Goal: Task Accomplishment & Management: Use online tool/utility

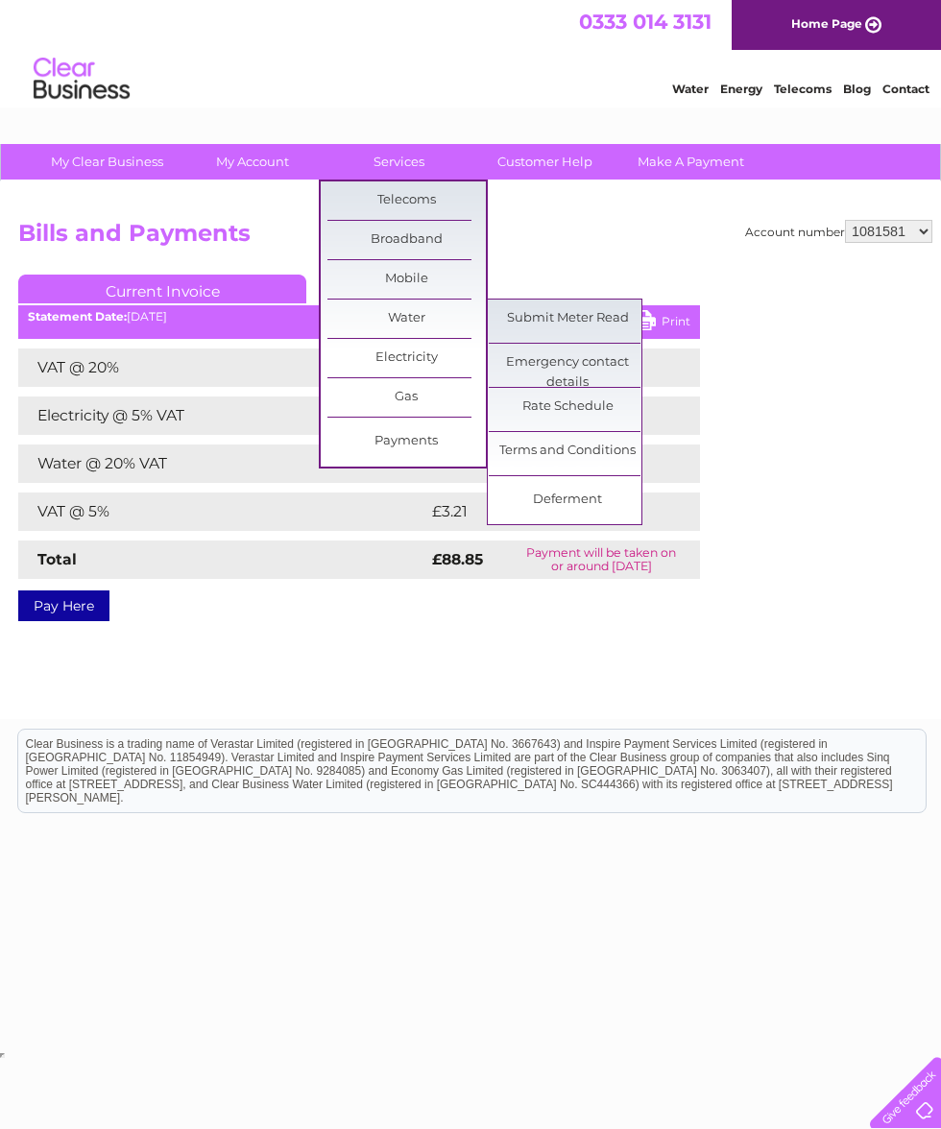
click at [578, 317] on link "Submit Meter Read" at bounding box center [568, 319] width 158 height 38
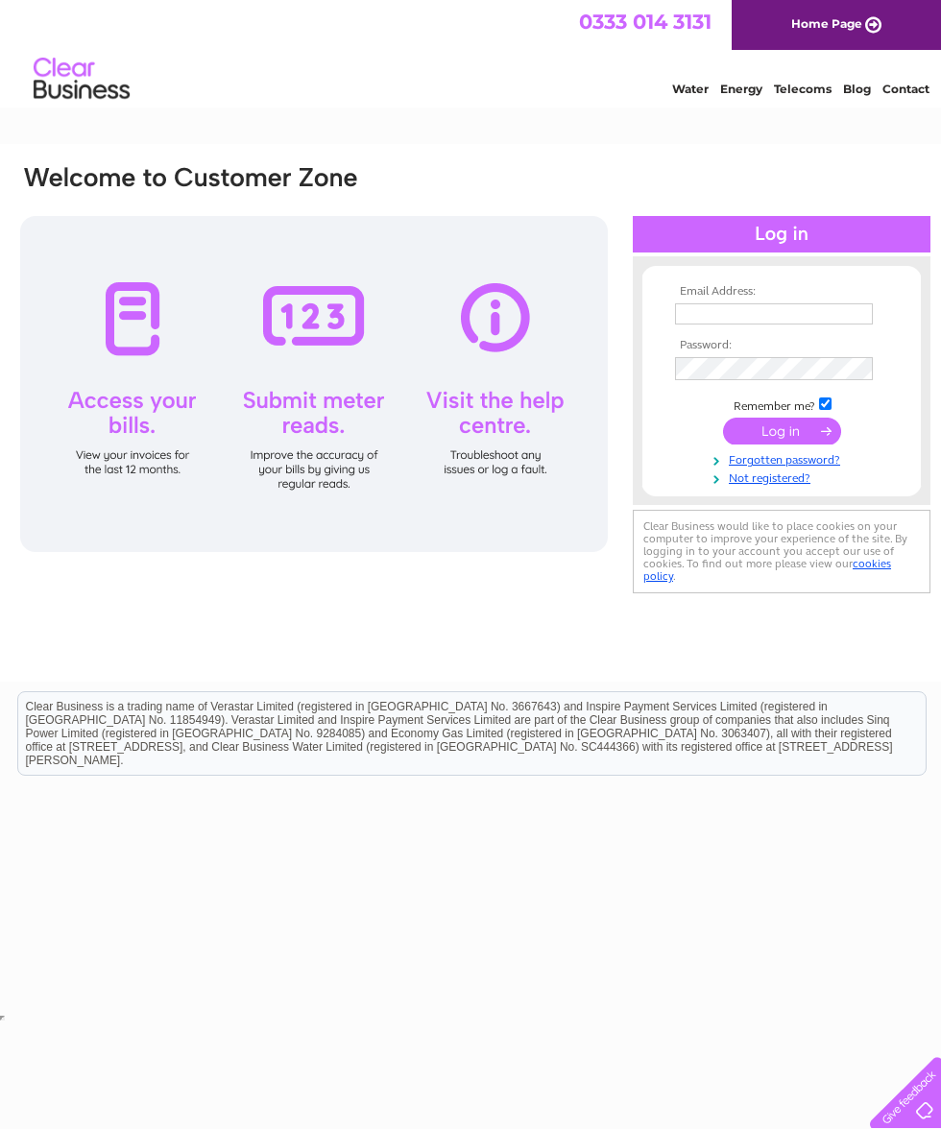
click at [831, 316] on input "text" at bounding box center [774, 313] width 198 height 21
type input "[EMAIL_ADDRESS][DOMAIN_NAME]"
click at [774, 436] on input "submit" at bounding box center [782, 431] width 118 height 27
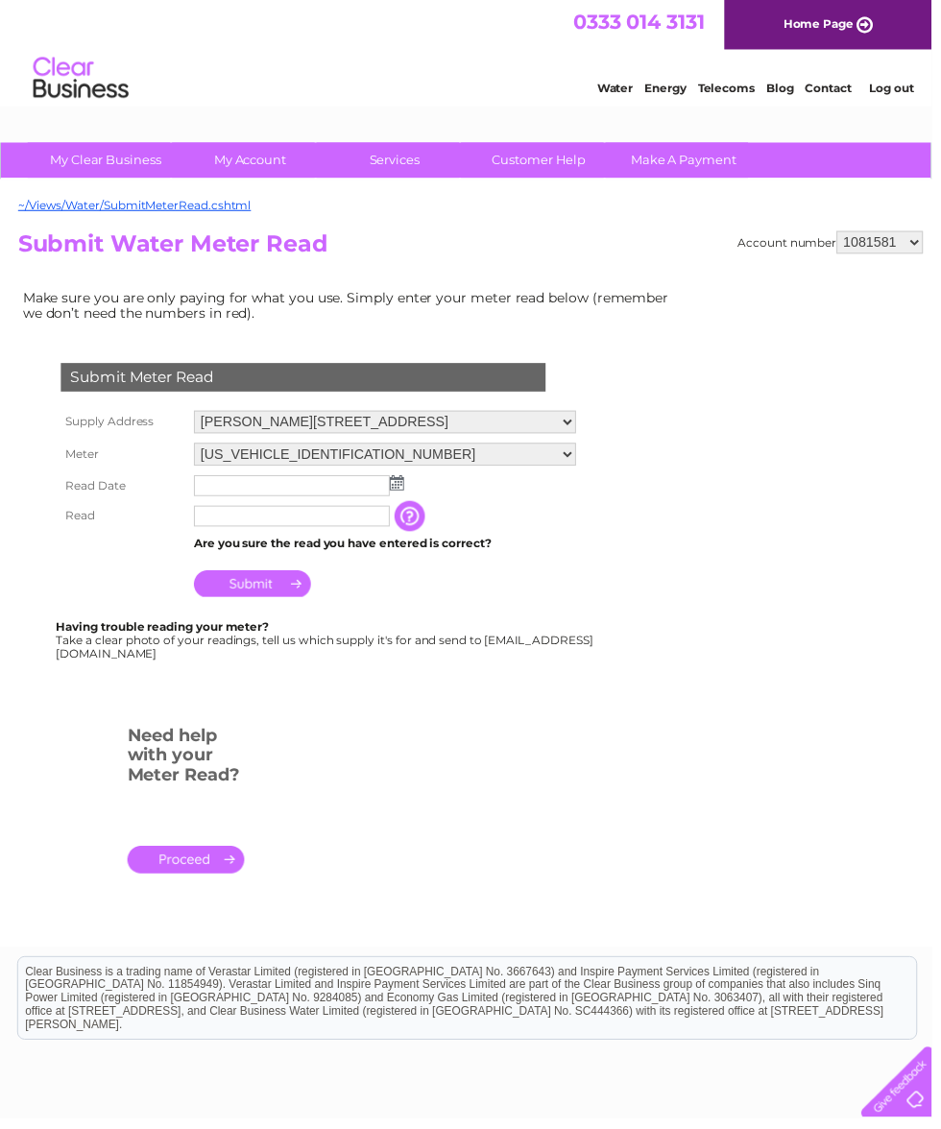
click at [380, 501] on input "text" at bounding box center [295, 490] width 198 height 21
click at [401, 496] on img at bounding box center [403, 488] width 14 height 15
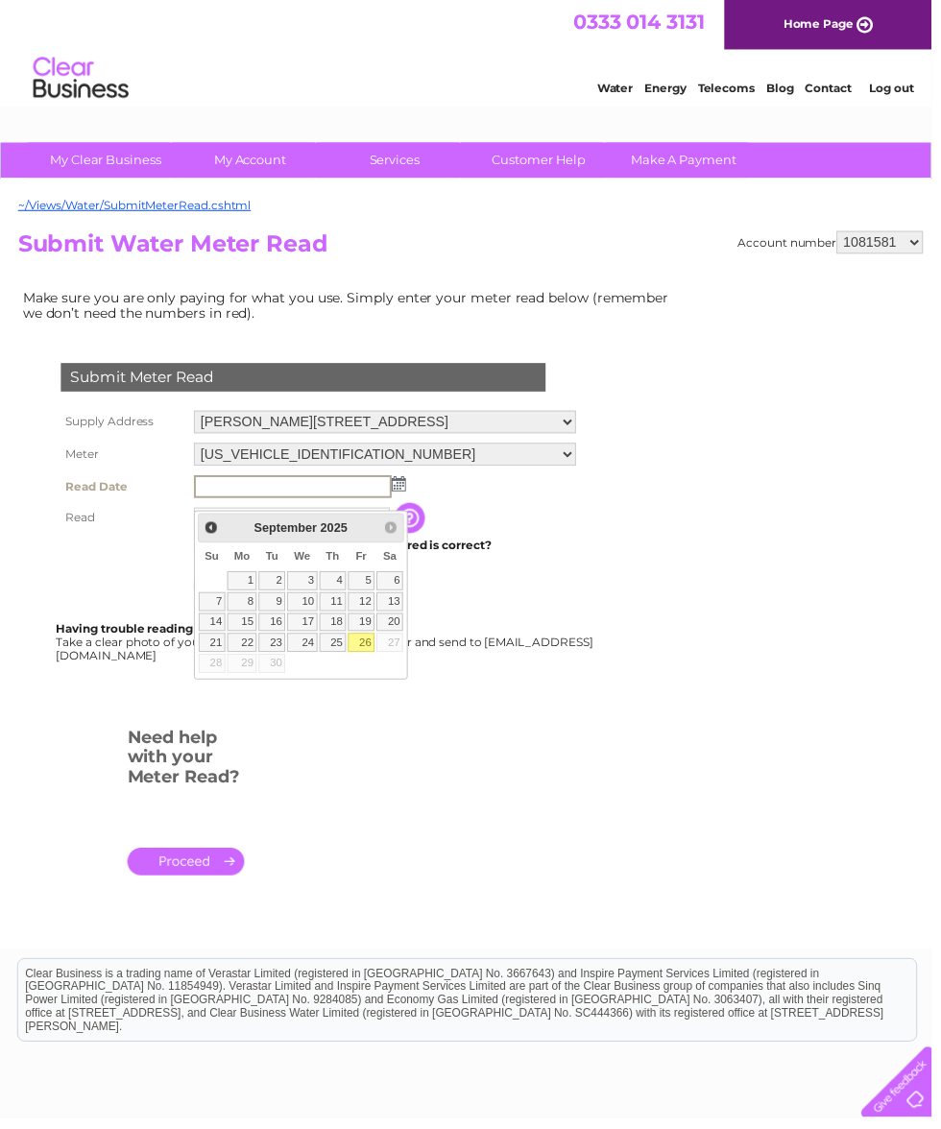
click at [375, 647] on link "26" at bounding box center [364, 649] width 27 height 19
type input "2025/09/26"
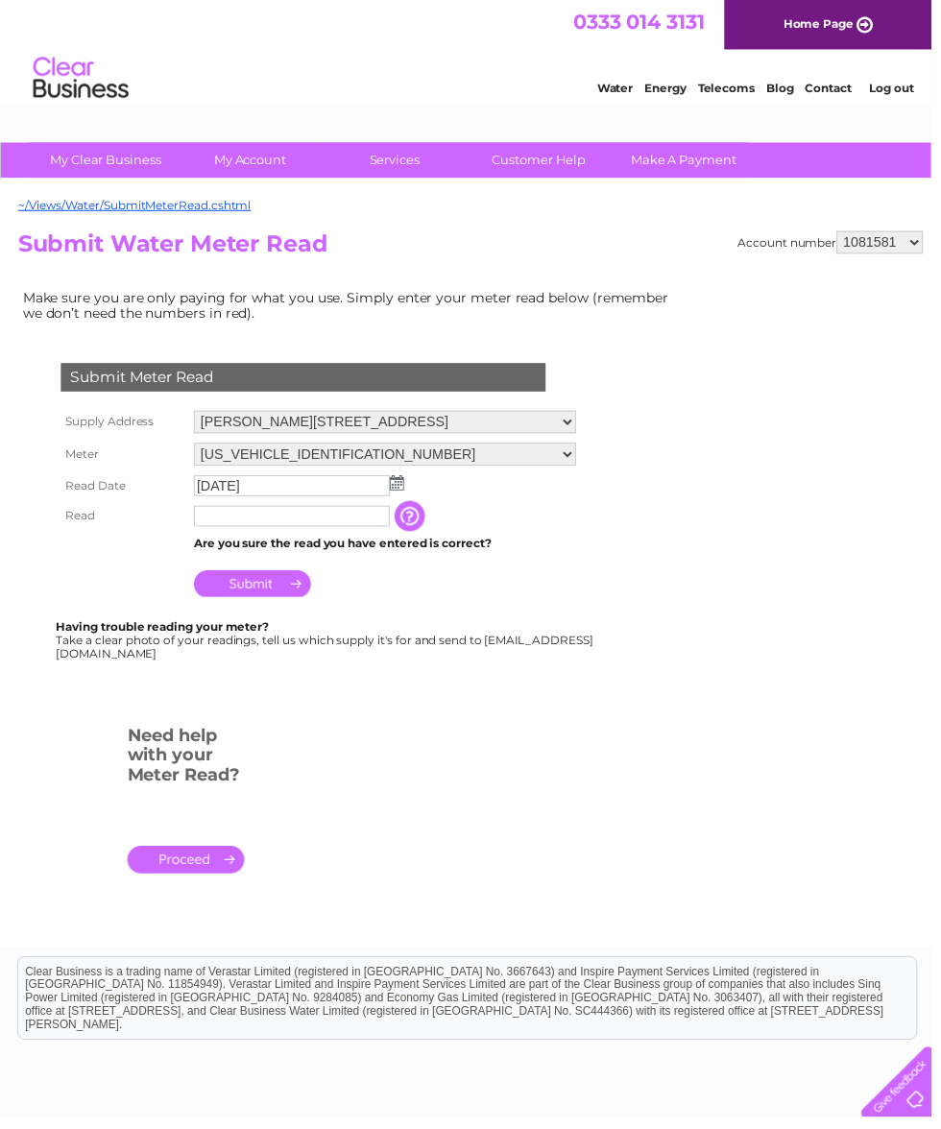
click at [316, 532] on input "text" at bounding box center [295, 521] width 198 height 21
type input "50"
click at [269, 604] on input "Submit" at bounding box center [255, 591] width 118 height 27
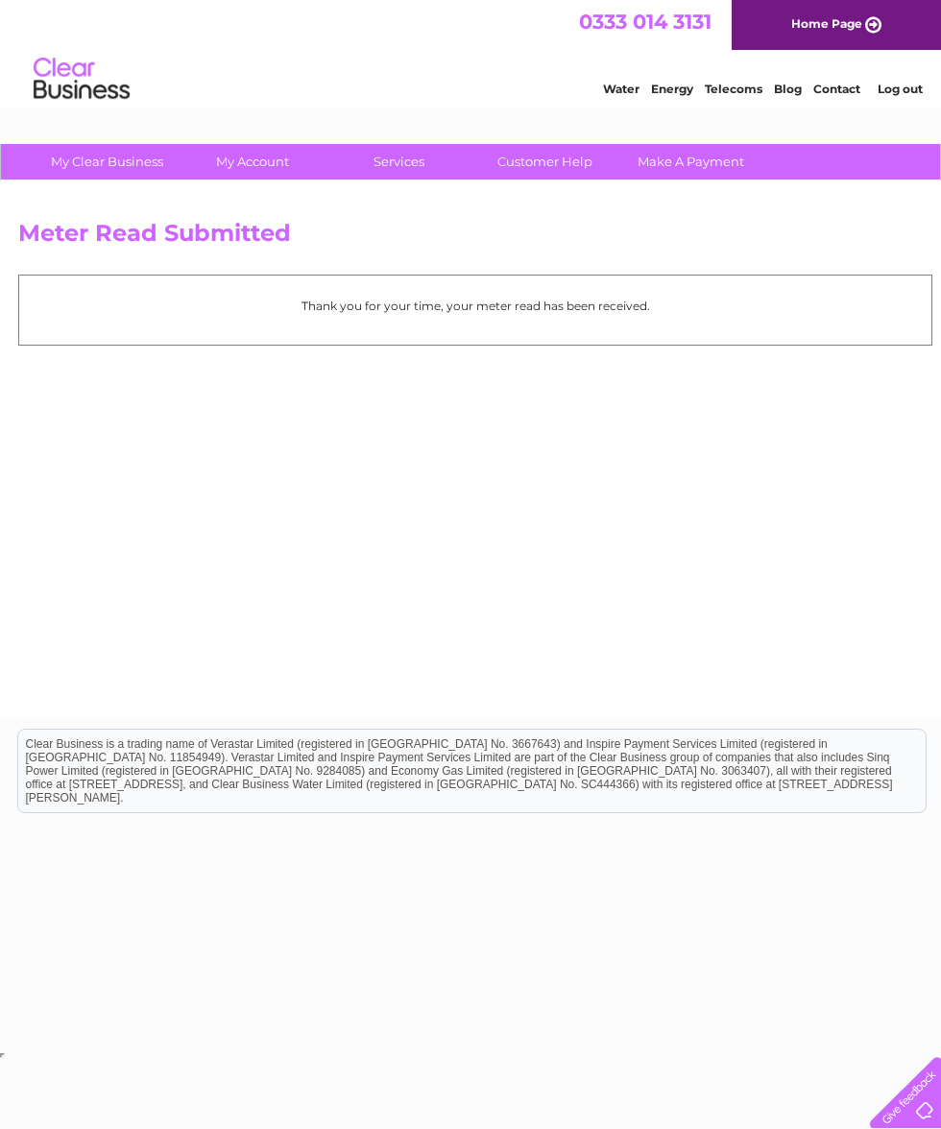
click at [918, 83] on link "Log out" at bounding box center [900, 89] width 45 height 14
